Goal: Information Seeking & Learning: Learn about a topic

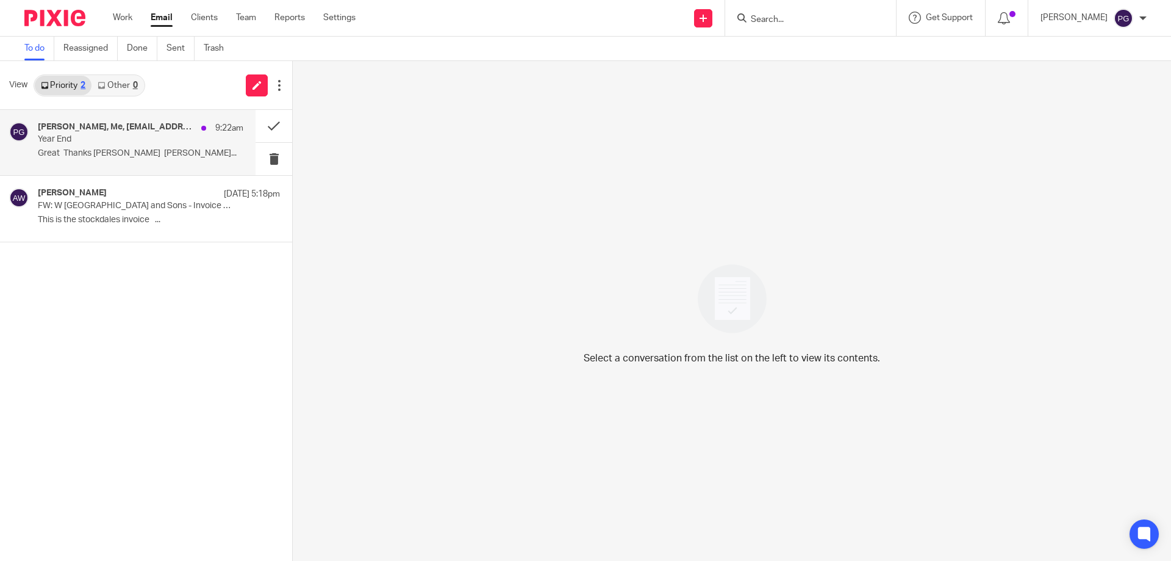
click at [107, 139] on p "Year End" at bounding box center [120, 139] width 165 height 10
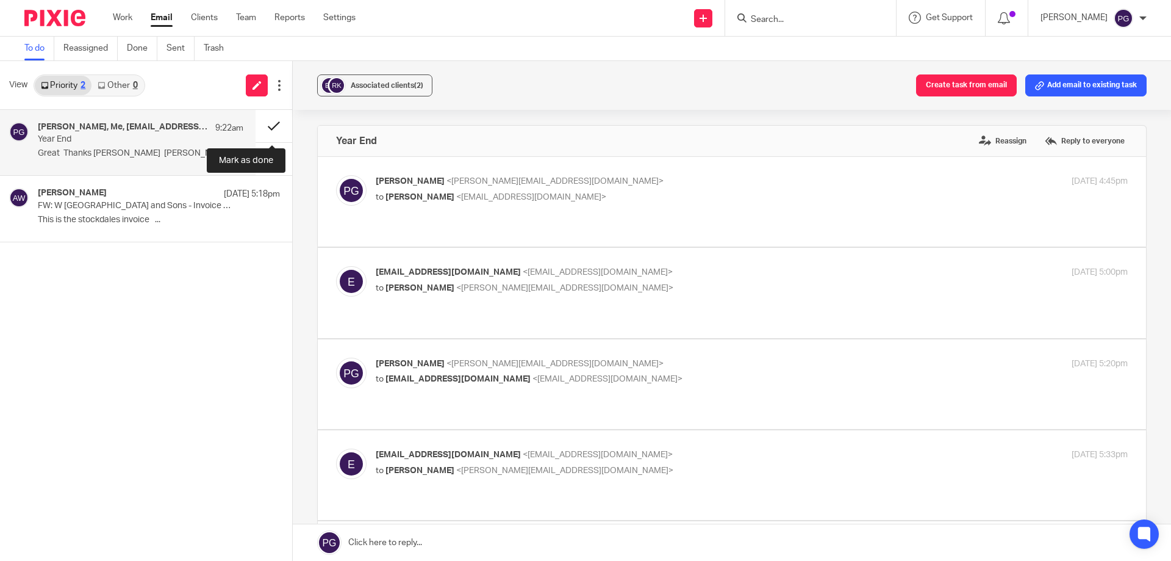
click at [282, 128] on button at bounding box center [274, 126] width 37 height 32
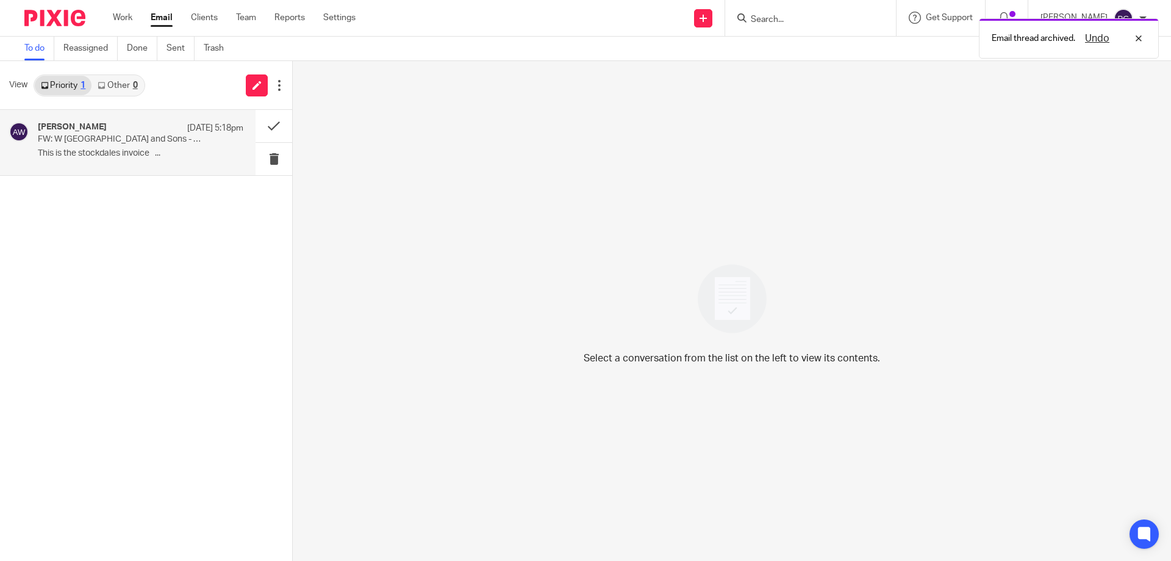
click at [192, 151] on p "This is the stockdales invoice ..." at bounding box center [141, 153] width 206 height 10
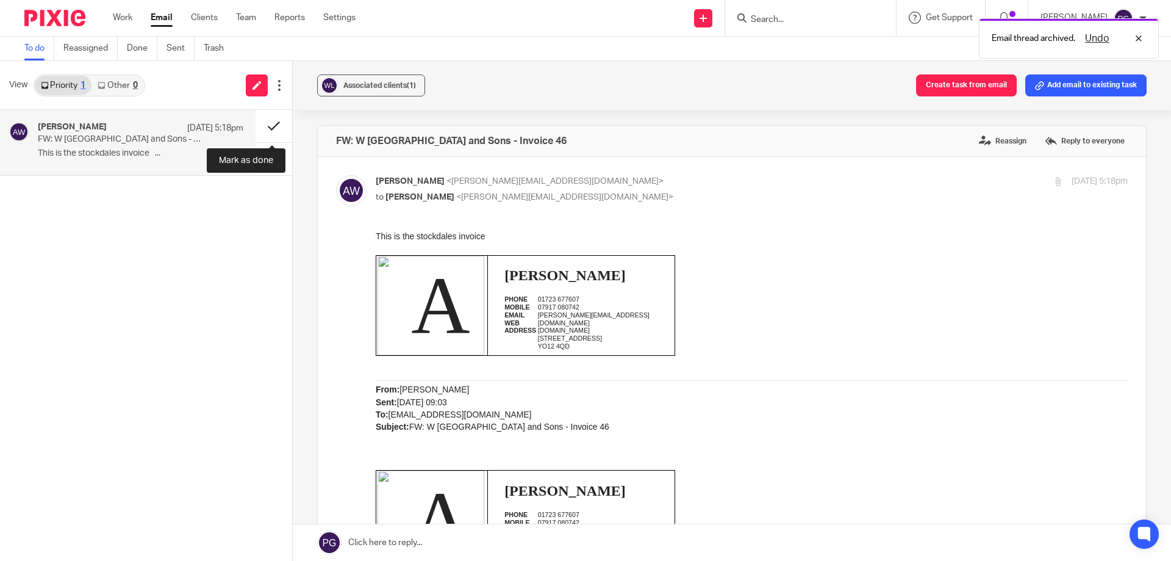
click at [271, 131] on button at bounding box center [274, 126] width 37 height 32
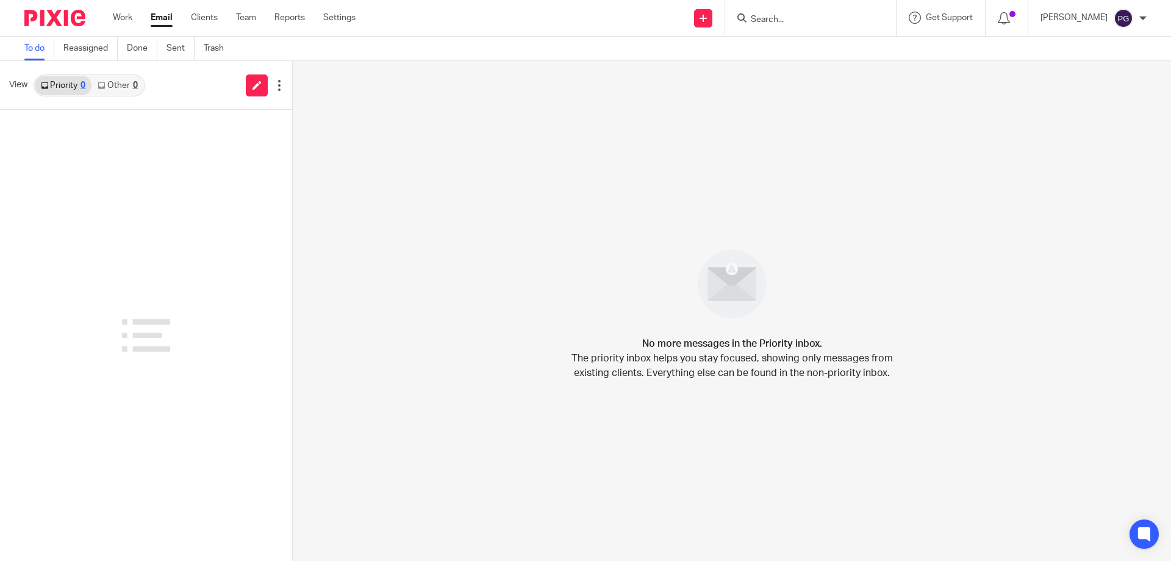
click at [425, 185] on div "No more messages in the Priority inbox. The priority inbox helps you stay focus…" at bounding box center [732, 311] width 878 height 500
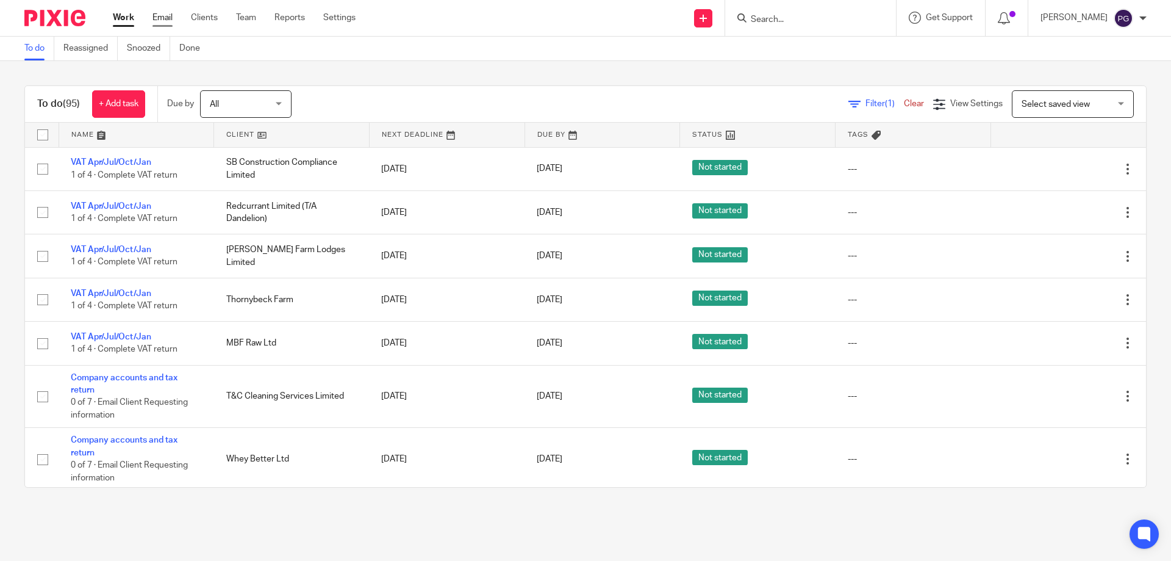
click at [165, 20] on link "Email" at bounding box center [163, 18] width 20 height 12
